Goal: Book appointment/travel/reservation

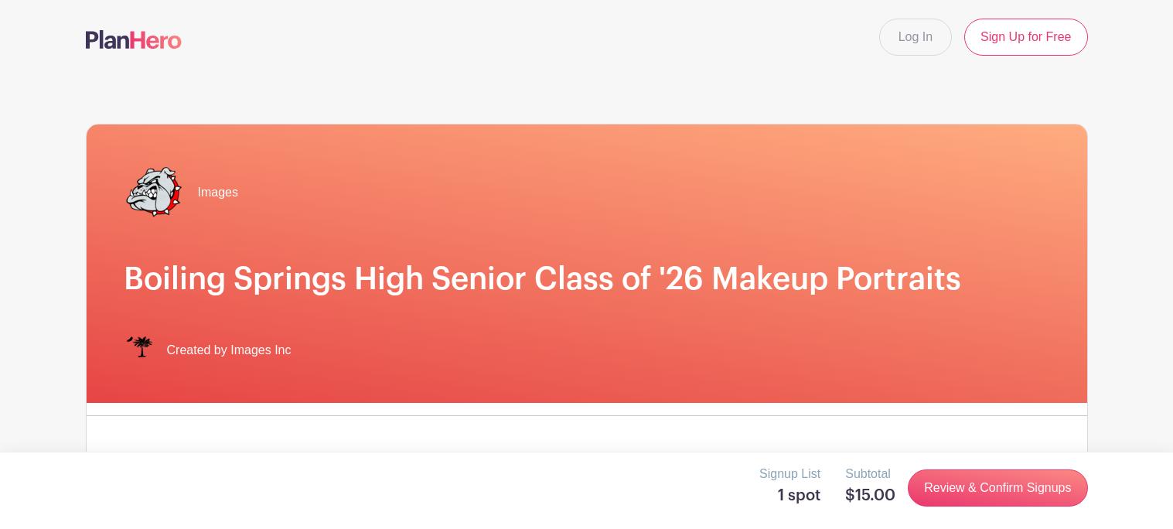
click at [884, 226] on div "Images Boiling Springs High Senior Class of '26 Makeup Portraits Created by Ima…" at bounding box center [587, 263] width 1000 height 278
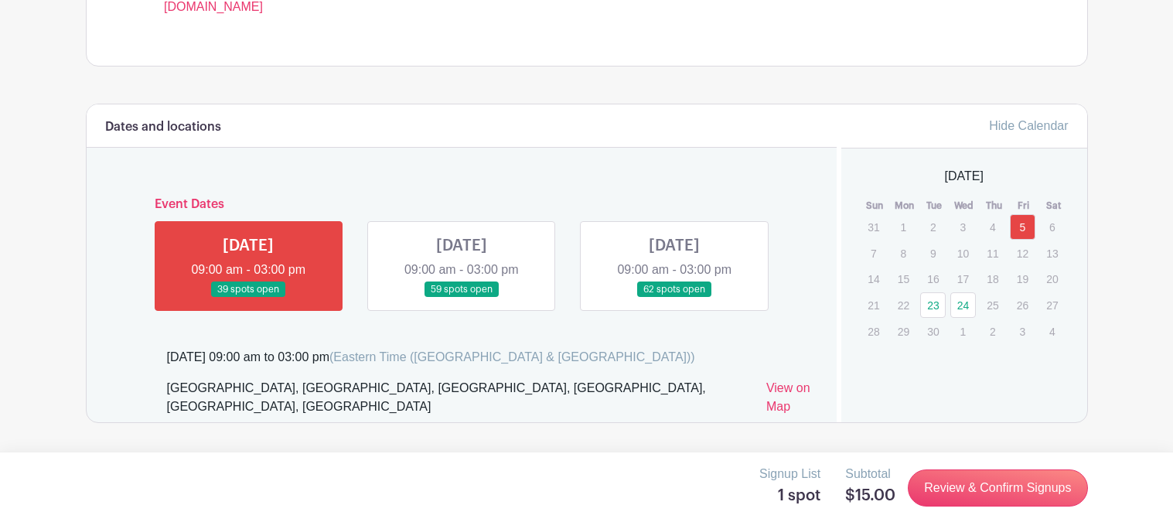
scroll to position [750, 0]
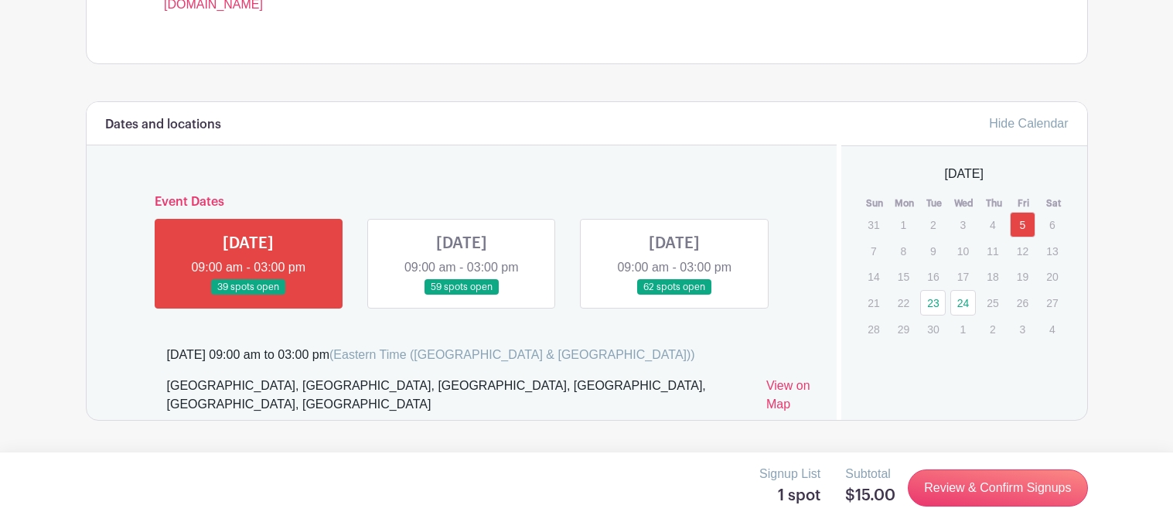
click at [248, 295] on link at bounding box center [248, 295] width 0 height 0
